Goal: Information Seeking & Learning: Learn about a topic

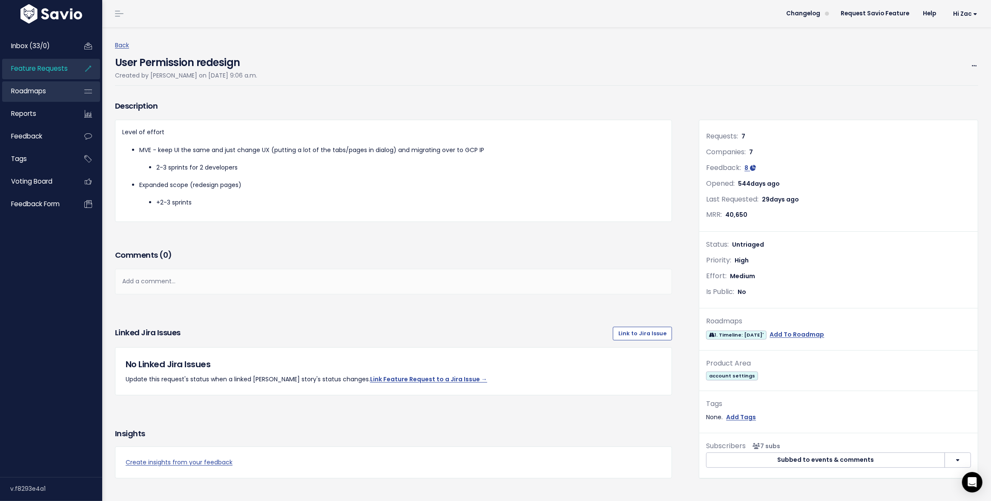
click at [49, 94] on link "Roadmaps" at bounding box center [36, 91] width 69 height 20
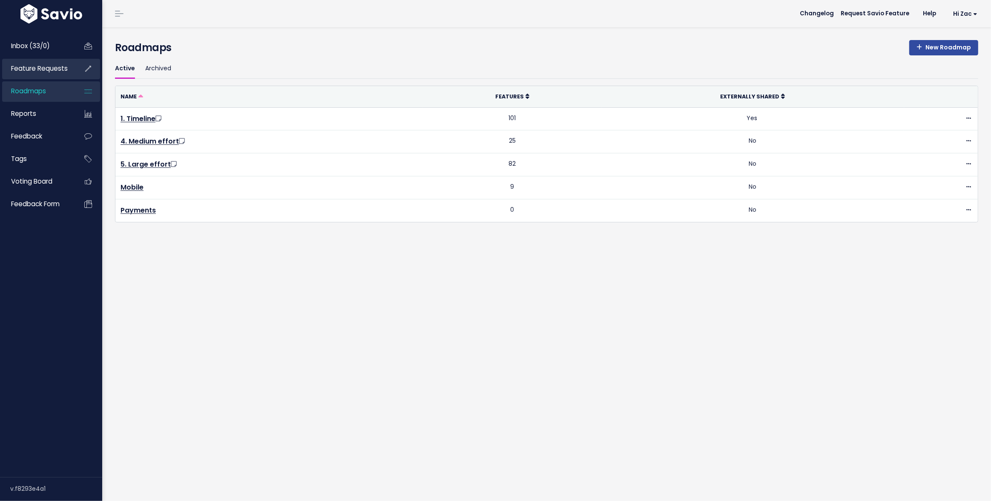
click at [48, 73] on link "Feature Requests" at bounding box center [36, 69] width 69 height 20
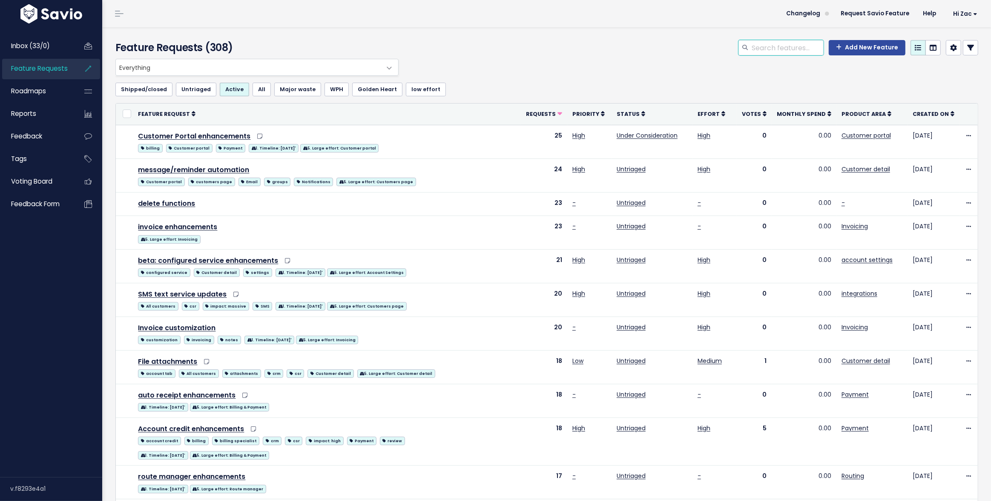
click at [798, 44] on input "search" at bounding box center [787, 47] width 73 height 15
type input "automation"
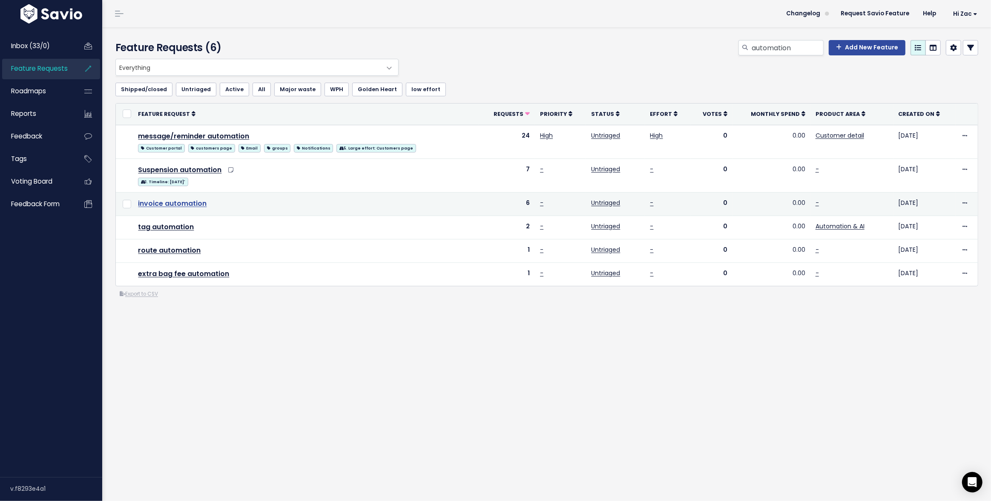
click at [191, 202] on link "invoice automation" at bounding box center [172, 204] width 69 height 10
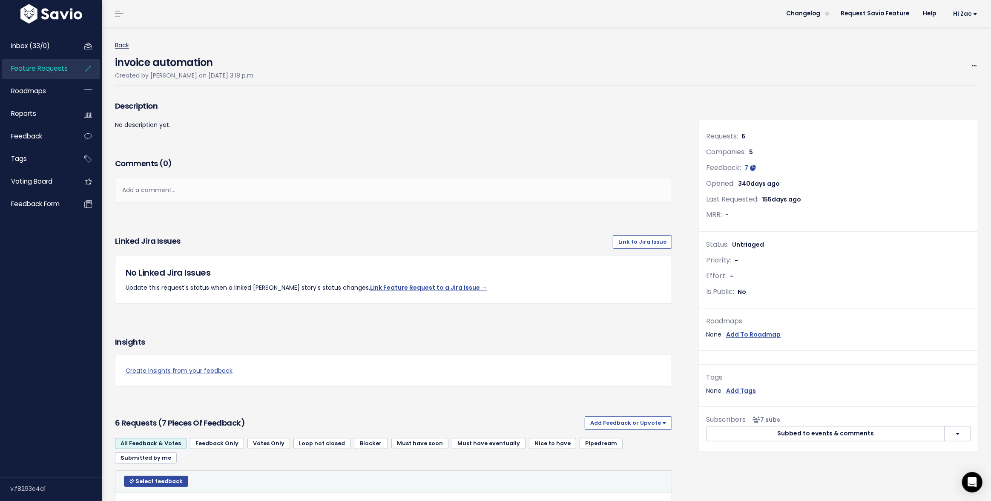
click at [126, 43] on link "Back" at bounding box center [122, 45] width 14 height 9
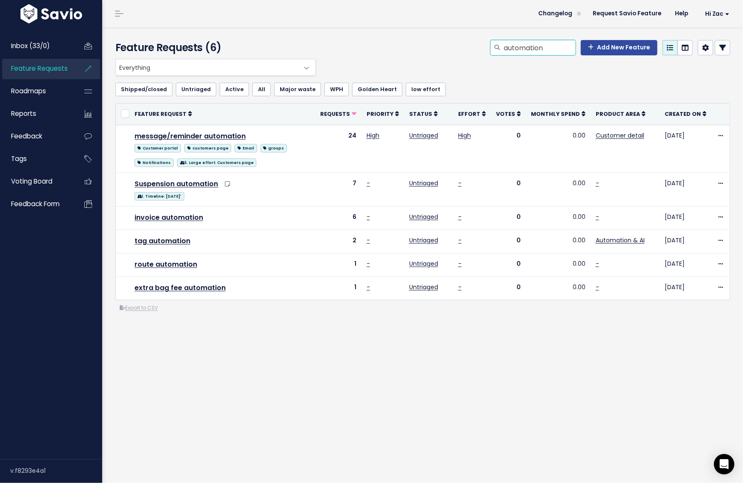
click at [548, 47] on input "automation" at bounding box center [539, 47] width 73 height 15
click at [573, 48] on input "automation" at bounding box center [539, 47] width 73 height 15
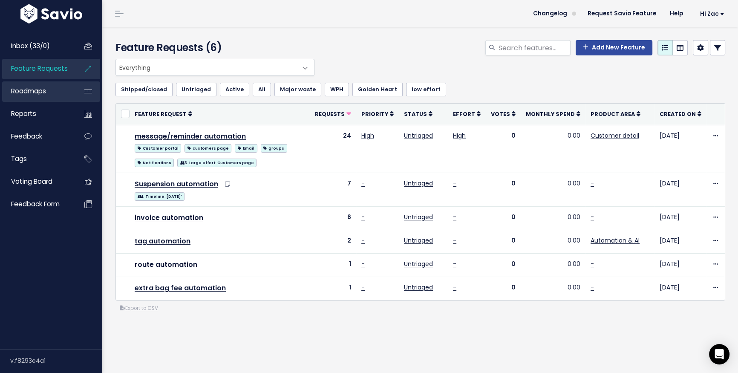
click at [54, 86] on link "Roadmaps" at bounding box center [36, 91] width 69 height 20
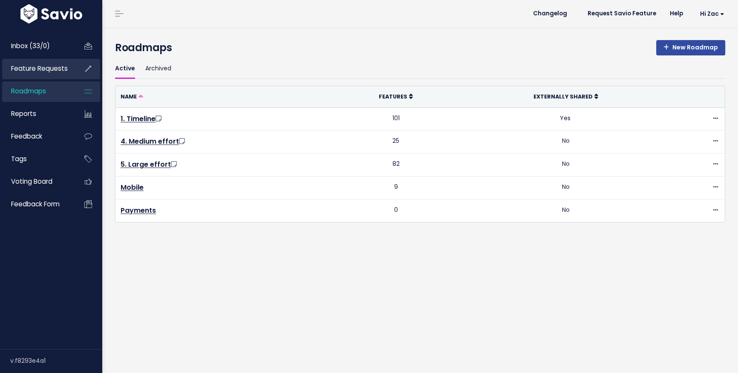
click at [54, 70] on span "Feature Requests" at bounding box center [39, 68] width 57 height 9
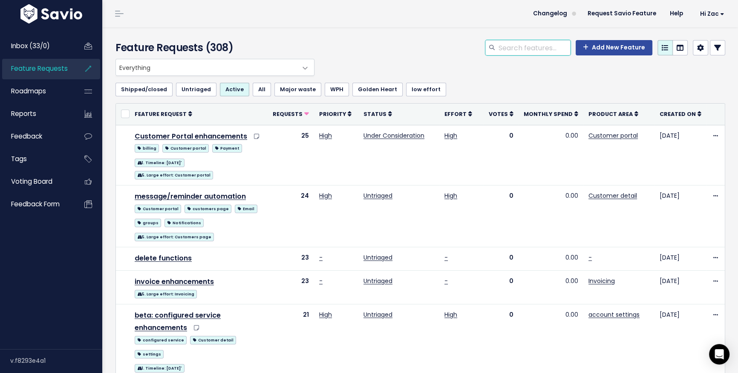
click at [530, 46] on input "search" at bounding box center [534, 47] width 73 height 15
type input "automation"
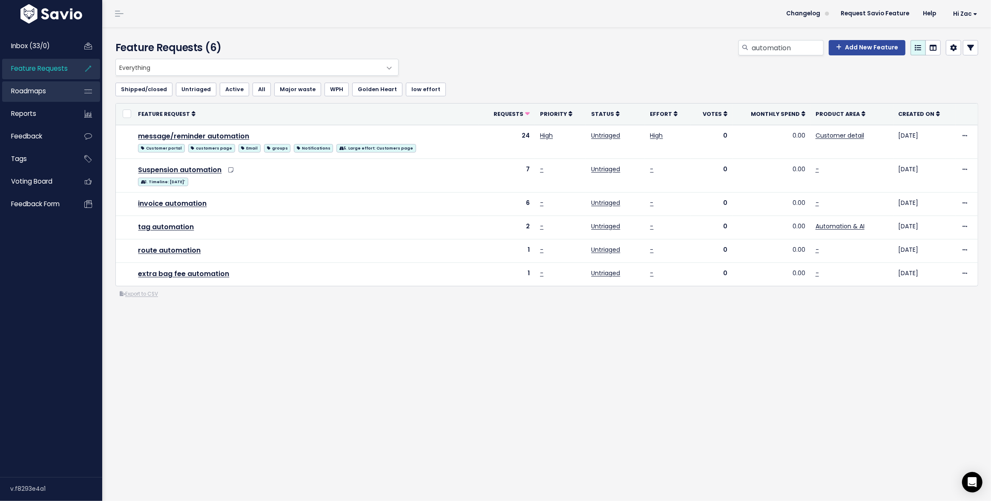
click at [33, 98] on link "Roadmaps" at bounding box center [36, 91] width 69 height 20
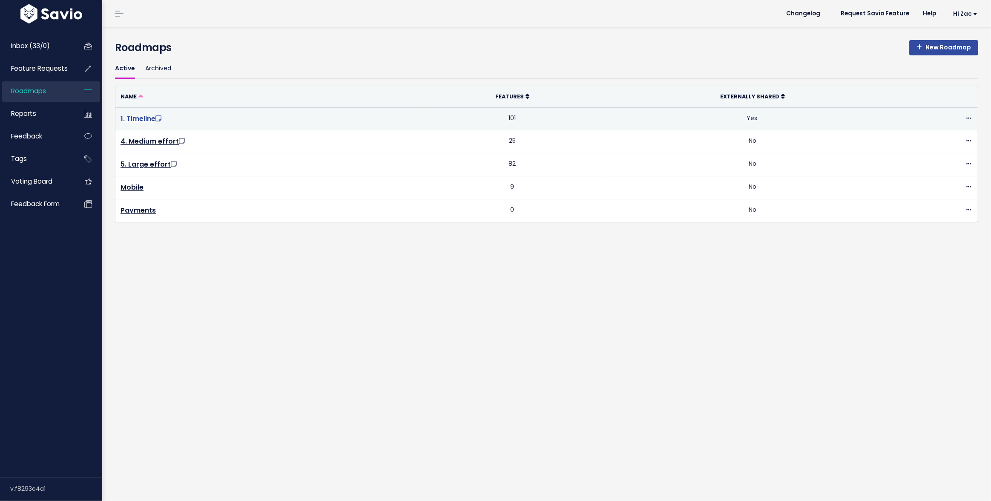
click at [142, 119] on link "1. Timeline" at bounding box center [142, 119] width 43 height 10
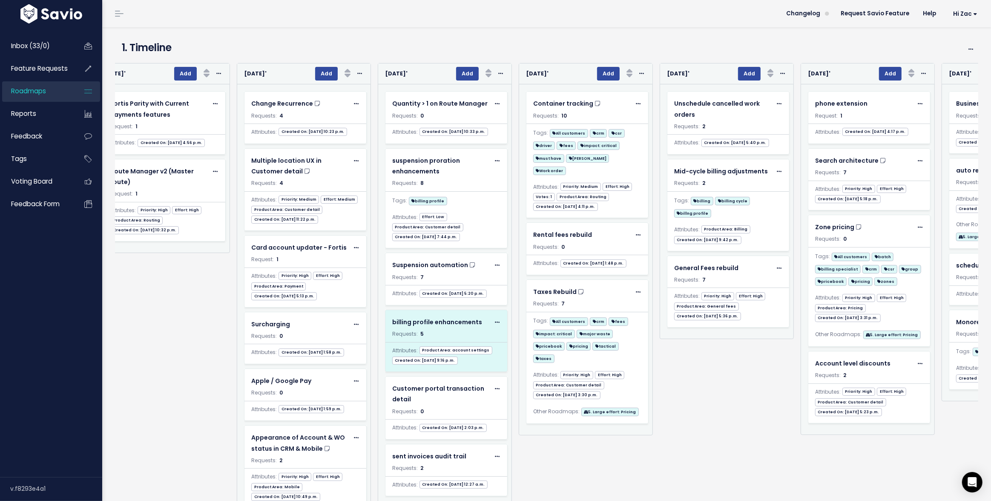
scroll to position [40, 0]
